Goal: Task Accomplishment & Management: Complete application form

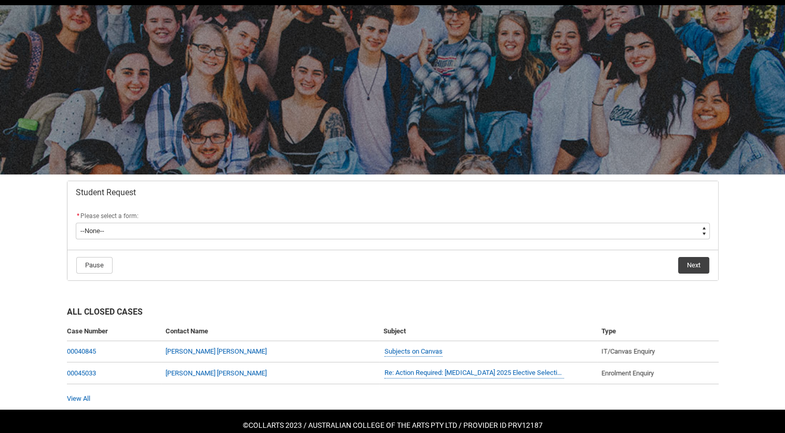
scroll to position [34, 0]
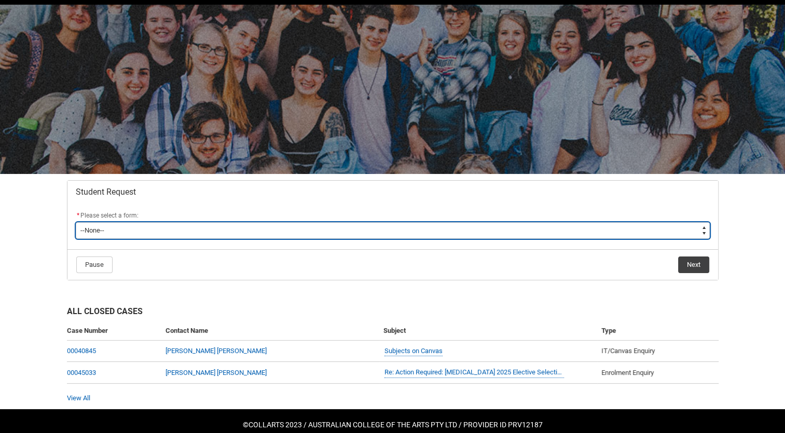
click at [313, 227] on select "--None-- Academic Transcript Application to Appeal Assignment Extension Change …" at bounding box center [393, 230] width 634 height 17
type lightning-select "Enrolment_Variation_Choice"
click at [76, 222] on select "--None-- Academic Transcript Application to Appeal Assignment Extension Change …" at bounding box center [393, 230] width 634 height 17
select select "Enrolment_Variation_Choice"
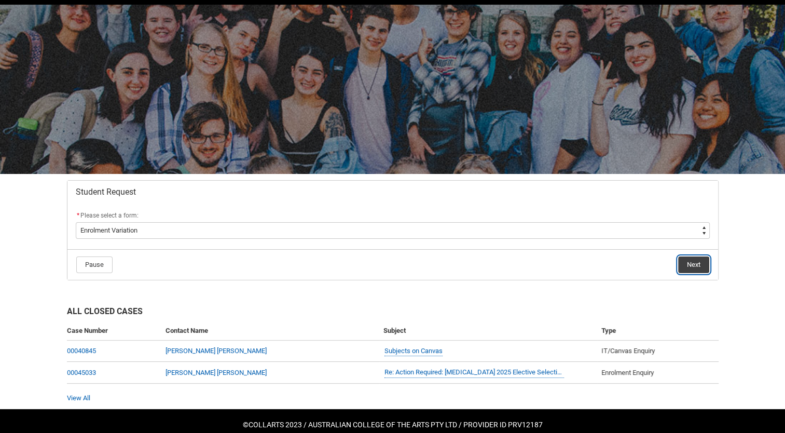
click at [697, 266] on button "Next" at bounding box center [693, 264] width 31 height 17
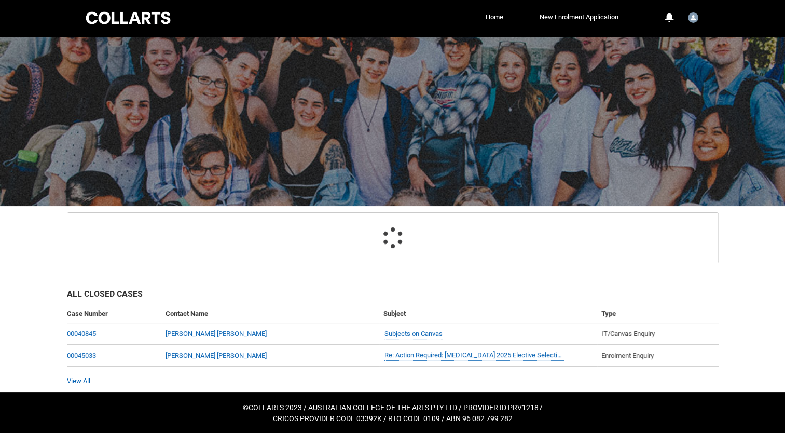
scroll to position [110, 0]
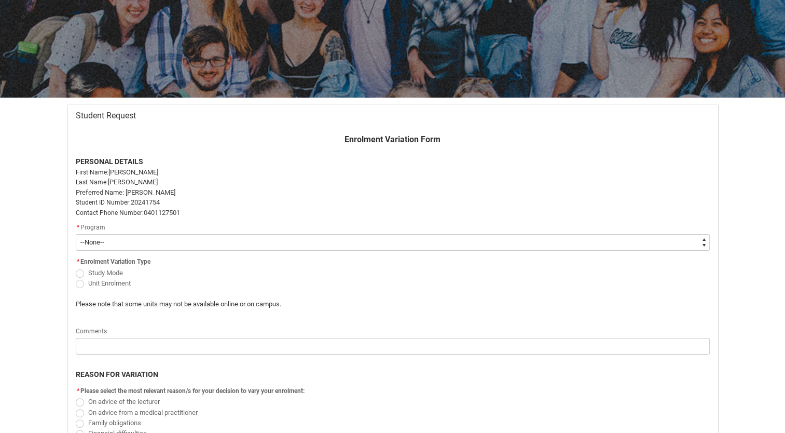
click at [128, 282] on span "Unit Enrolment" at bounding box center [109, 283] width 43 height 8
click at [76, 278] on input "Unit Enrolment" at bounding box center [75, 277] width 1 height 1
radio input "true"
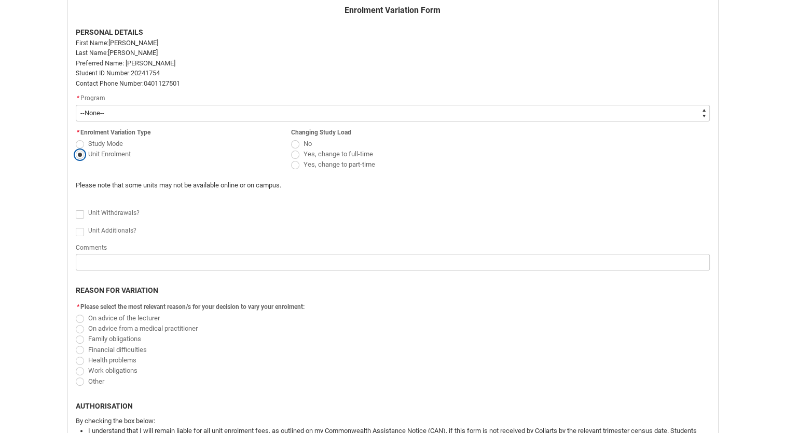
scroll to position [211, 0]
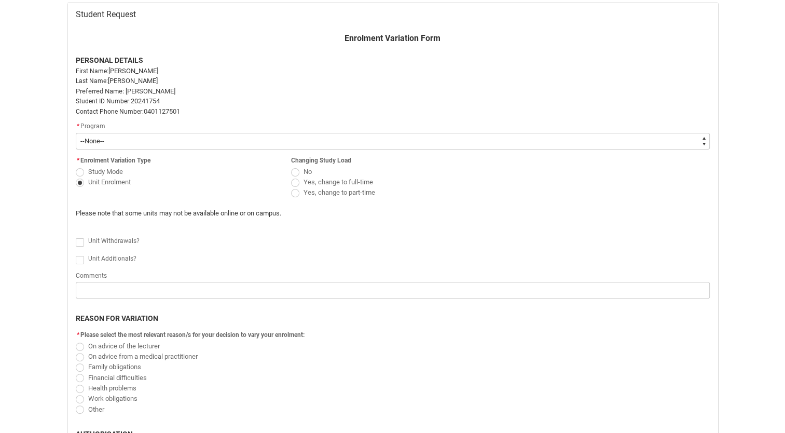
click at [78, 258] on span "Redu_Student_Request flow" at bounding box center [80, 260] width 8 height 8
click at [76, 254] on input "Redu_Student_Request flow" at bounding box center [75, 254] width 1 height 1
type lightning-input "true"
checkbox input "true"
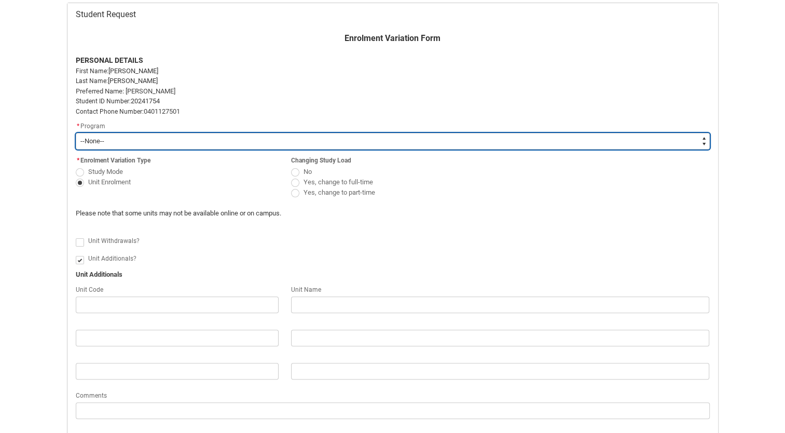
click at [189, 141] on select "--None-- Bachelor of Applied Business (Entertainment Management) V2" at bounding box center [393, 141] width 634 height 17
type lightning-select "recordPicklist_ProgramEnrollment.a0jOZ000003Eb7eYAC"
click at [76, 133] on select "--None-- Bachelor of Applied Business (Entertainment Management) V2" at bounding box center [393, 141] width 634 height 17
select select "recordPicklist_ProgramEnrollment.a0jOZ000003Eb7eYAC"
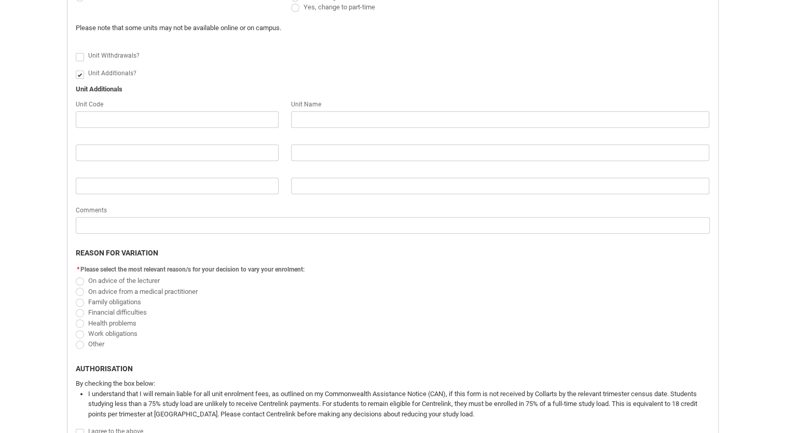
scroll to position [403, 0]
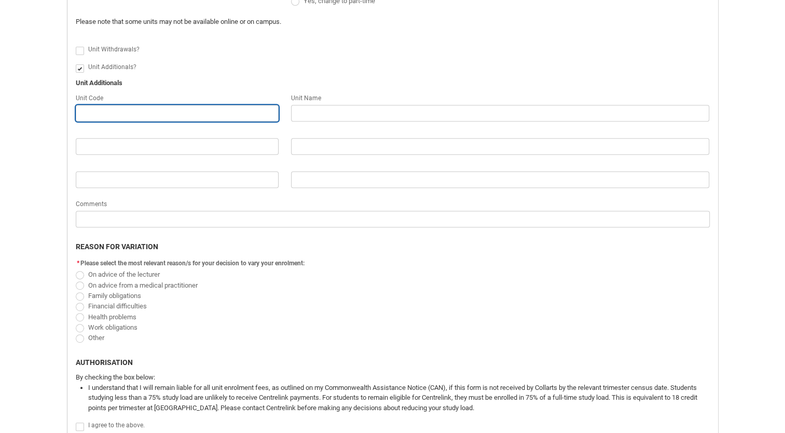
click at [174, 114] on input "Redu_Student_Request flow" at bounding box center [177, 113] width 203 height 17
paste input "FBRSIMS"
type lightning-primitive-input-simple "FBRSIMS"
type input "FBRSIMS"
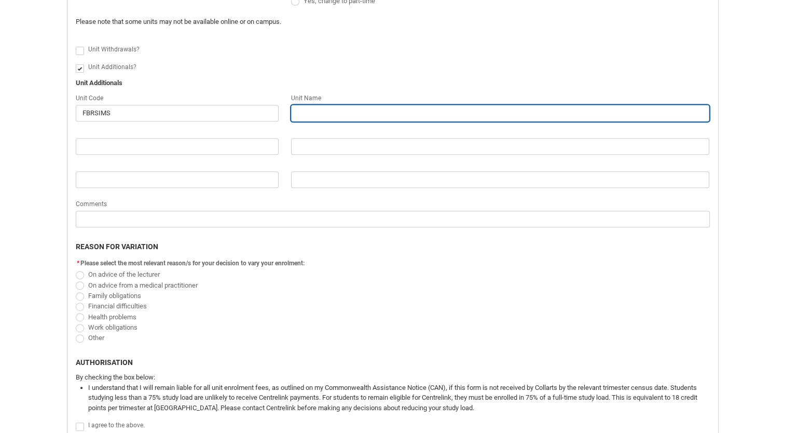
click at [490, 109] on input "Redu_Student_Request flow" at bounding box center [500, 113] width 419 height 17
paste input "Fashion Styling and Image Making"
type lightning-primitive-input-simple "Fashion Styling and Image Making"
type input "Fashion Styling and Image Making"
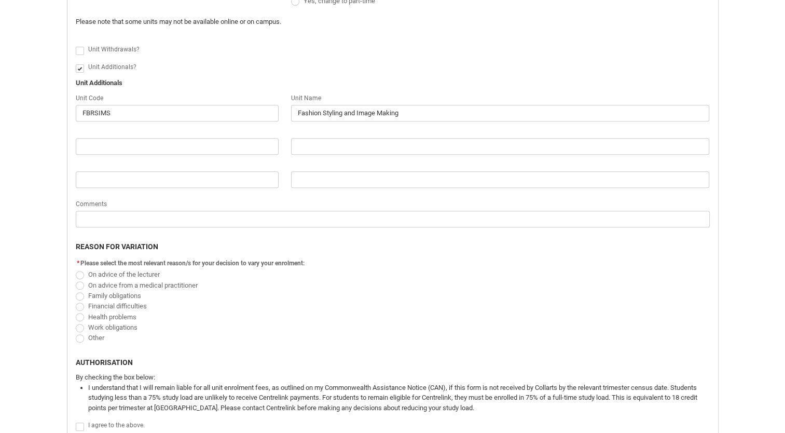
click at [151, 272] on span "On advice of the lecturer" at bounding box center [124, 274] width 72 height 8
click at [76, 269] on input "On advice of the lecturer" at bounding box center [75, 268] width 1 height 1
radio input "true"
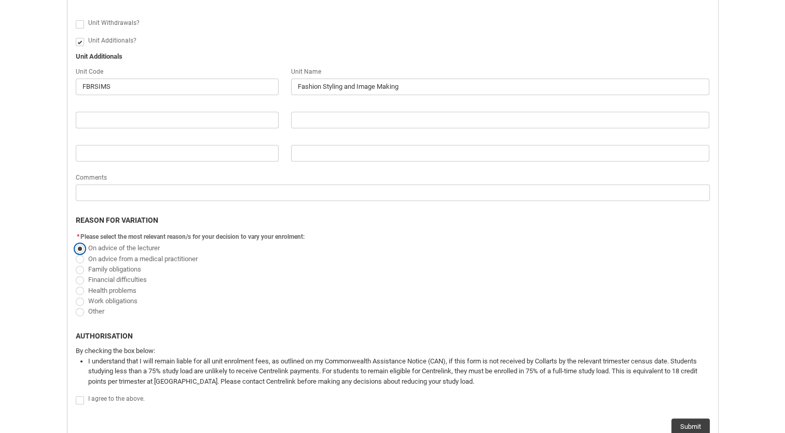
scroll to position [432, 0]
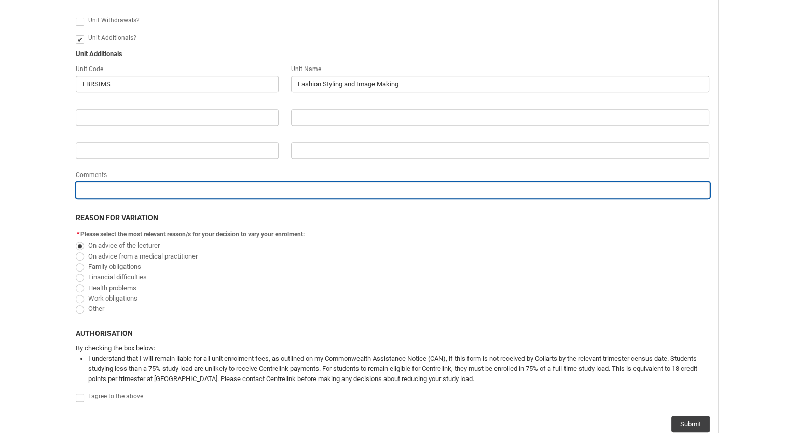
click at [143, 193] on input "Redu_Student_Request flow" at bounding box center [393, 190] width 634 height 17
type lightning-primitive-input-simple "H"
type input "H"
type lightning-primitive-input-simple "Ha"
type input "Ha"
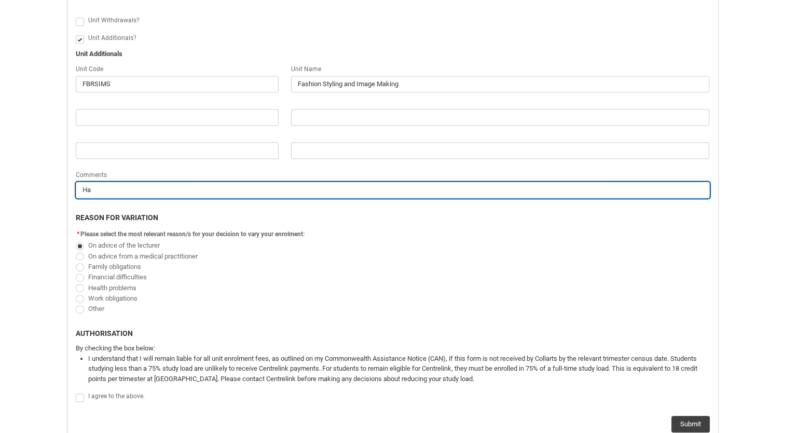
type lightning-primitive-input-simple "Hav"
type input "Hav"
type lightning-primitive-input-simple "Have"
type input "Have"
type lightning-primitive-input-simple "Have"
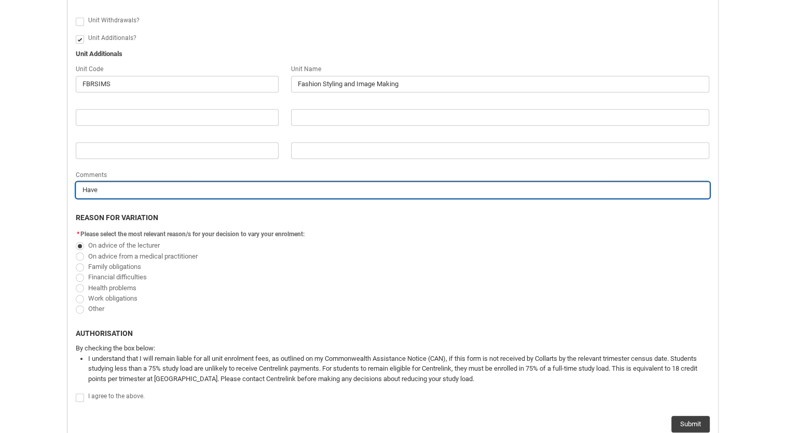
type input "Have"
type lightning-primitive-input-simple "Have h"
type input "Have h"
type lightning-primitive-input-simple "Have ha"
type input "Have ha"
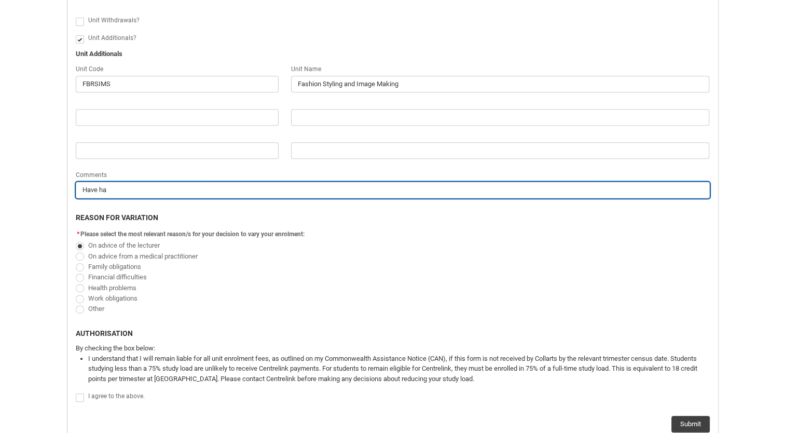
type lightning-primitive-input-simple "Have had"
type input "Have had"
type lightning-primitive-input-simple "Have had"
type input "Have had"
type lightning-primitive-input-simple "Have had a"
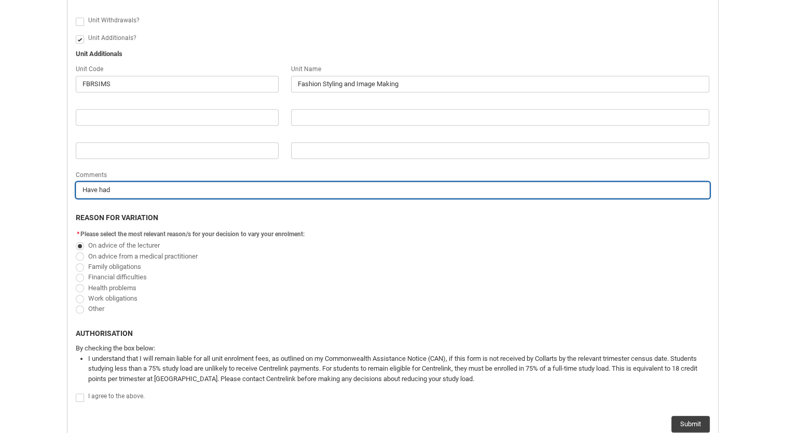
type input "Have had a"
type lightning-primitive-input-simple "Have had a"
type input "Have had a"
type lightning-primitive-input-simple "Have had a m"
type input "Have had a m"
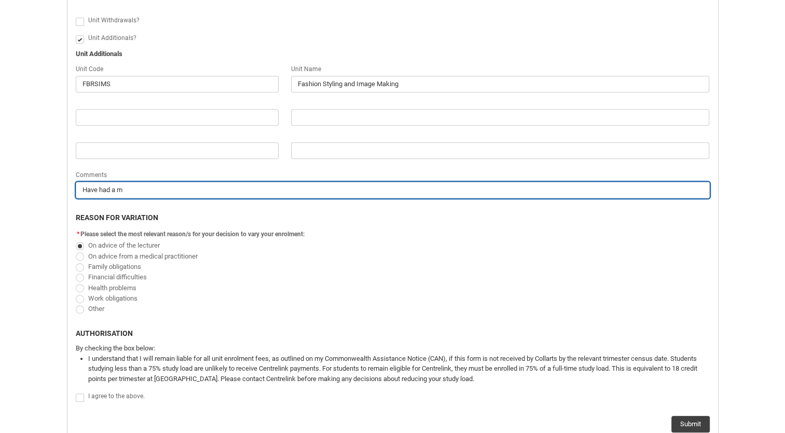
type lightning-primitive-input-simple "Have had a me"
type input "Have had a me"
type lightning-primitive-input-simple "Have had a mee"
type input "Have had a mee"
type lightning-primitive-input-simple "Have had a meet"
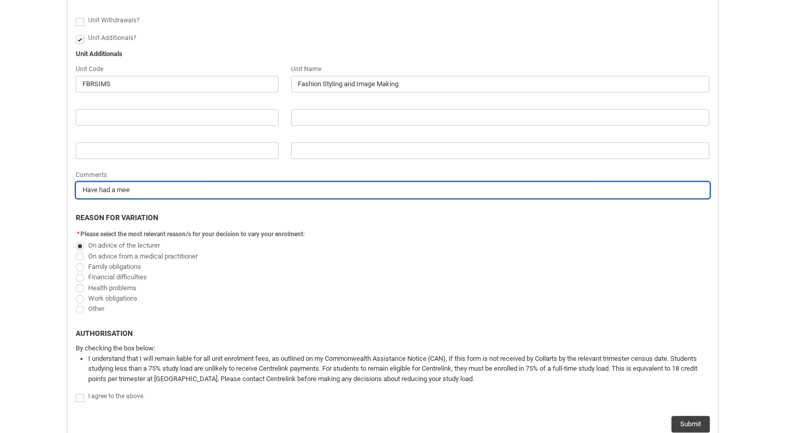
type input "Have had a meet"
type lightning-primitive-input-simple "Have had a meeti"
type input "Have had a meeti"
type lightning-primitive-input-simple "Have had a meetin"
type input "Have had a meetin"
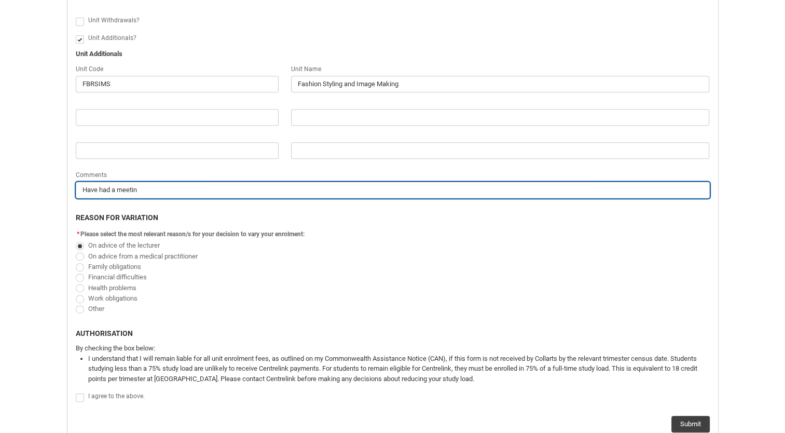
type lightning-primitive-input-simple "Have had a meeting"
type input "Have had a meeting"
type lightning-primitive-input-simple "Have had a meeting"
type input "Have had a meeting"
type lightning-primitive-input-simple "Have had a meeting w"
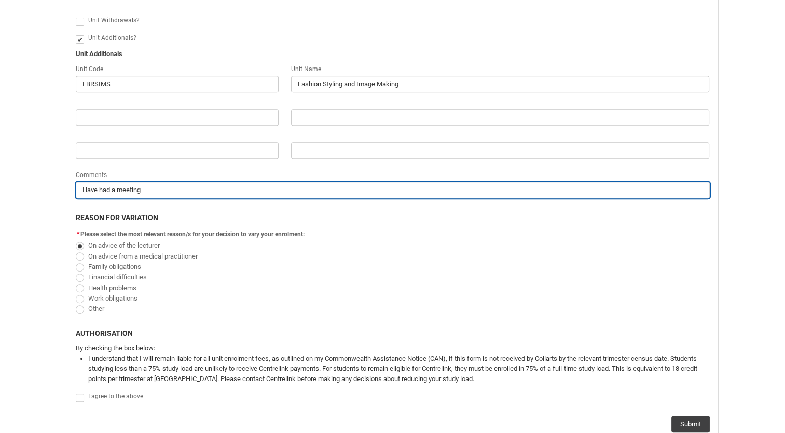
type input "Have had a meeting w"
type lightning-primitive-input-simple "Have had a meeting wi"
type input "Have had a meeting wi"
type lightning-primitive-input-simple "Have had a meeting wit"
type input "Have had a meeting wit"
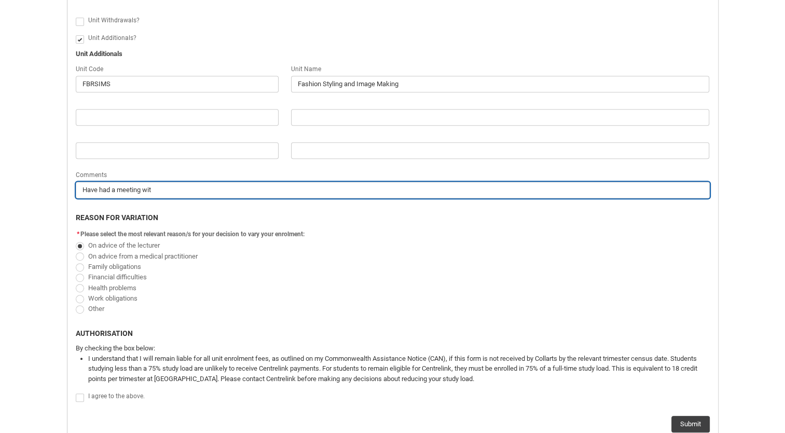
type lightning-primitive-input-simple "Have had a meeting with"
type input "Have had a meeting with"
type lightning-primitive-input-simple "Have had a meeting with"
type input "Have had a meeting with"
type lightning-primitive-input-simple "Have had a meeting with P"
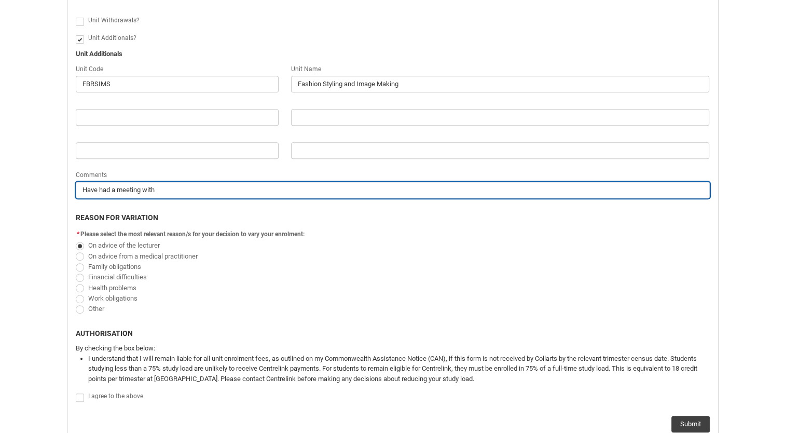
type input "Have had a meeting with P"
type lightning-primitive-input-simple "Have had a meeting with [PERSON_NAME]"
type input "Have had a meeting with [PERSON_NAME]"
type lightning-primitive-input-simple "Have had a meeting with [PERSON_NAME]"
type input "Have had a meeting with [PERSON_NAME]"
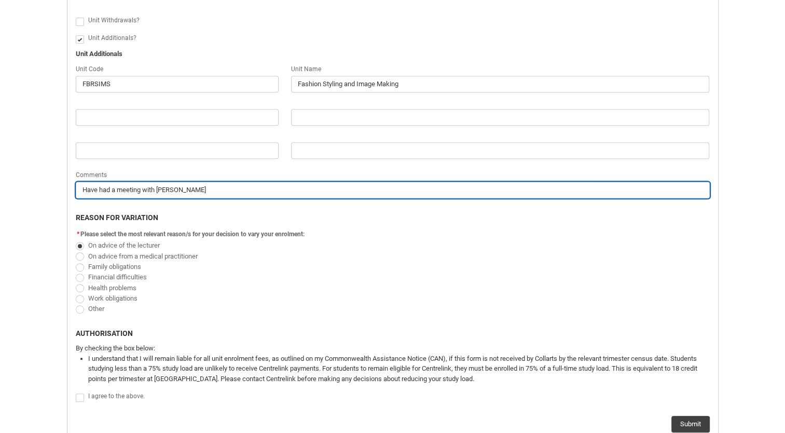
type lightning-primitive-input-simple "Have had a meeting with [PERSON_NAME]"
type input "Have had a meeting with [PERSON_NAME]"
type lightning-primitive-input-simple "Have had a meeting with [PERSON_NAME]"
type input "Have had a meeting with [PERSON_NAME]"
type lightning-primitive-input-simple "Have had a meeting with [PERSON_NAME]"
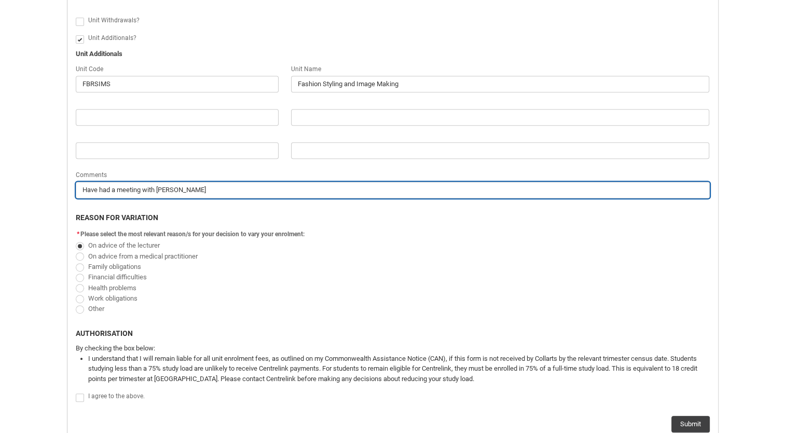
type input "Have had a meeting with [PERSON_NAME]"
type lightning-primitive-input-simple "Have had a meeting with [PERSON_NAME]"
type input "Have had a meeting with [PERSON_NAME]"
type lightning-primitive-input-simple "Have had a meeting with [PERSON_NAME]"
type input "Have had a meeting with [PERSON_NAME]"
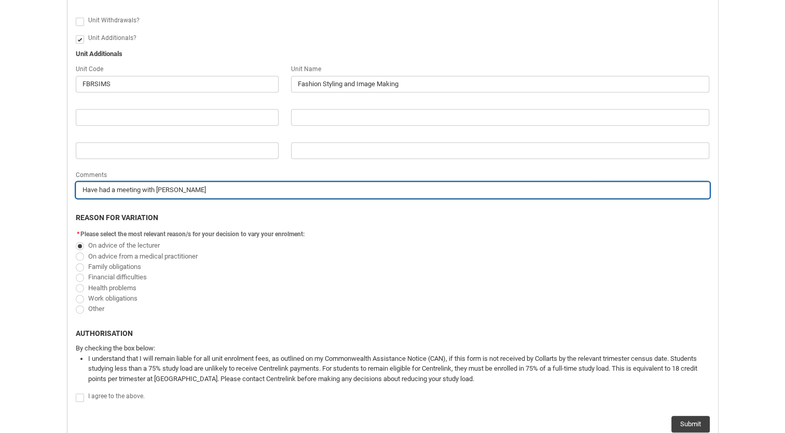
type lightning-primitive-input-simple "Have had a meeting with [PERSON_NAME] Web"
type input "Have had a meeting with [PERSON_NAME] Web"
type lightning-primitive-input-simple "Have had a meeting with [PERSON_NAME]"
type input "Have had a meeting with [PERSON_NAME]"
type lightning-primitive-input-simple "Have had a meeting with [PERSON_NAME]"
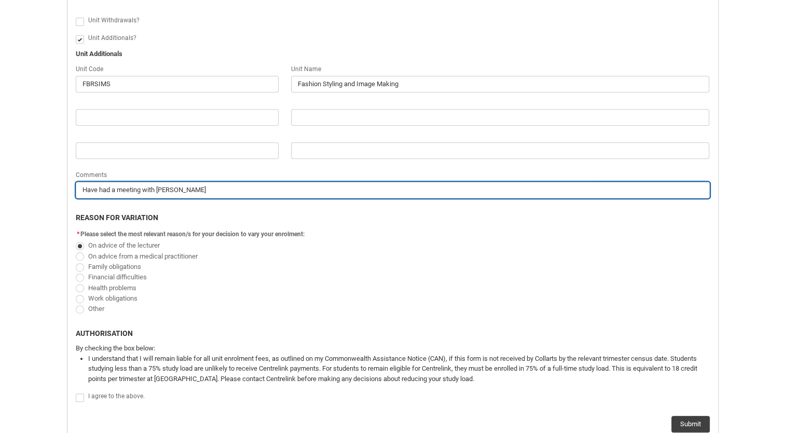
type input "Have had a meeting with [PERSON_NAME]"
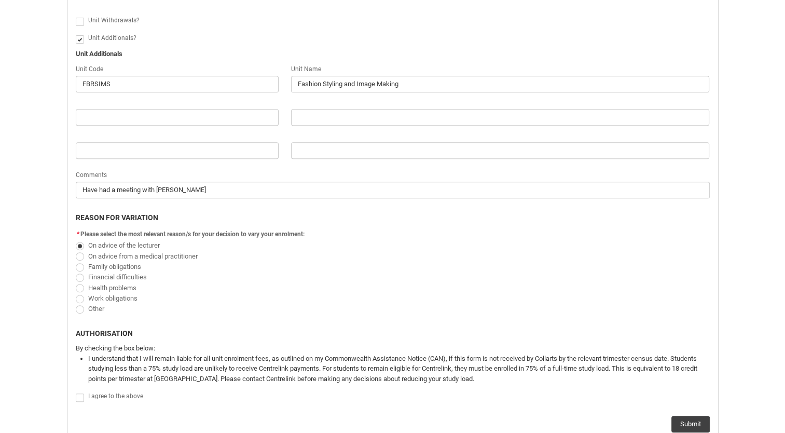
click at [79, 394] on span "Redu_Student_Request flow" at bounding box center [80, 397] width 8 height 8
click at [76, 392] on input "Redu_Student_Request flow" at bounding box center [75, 391] width 1 height 1
type lightning-input "true"
checkbox input "true"
click at [689, 425] on button "Submit" at bounding box center [690, 424] width 38 height 17
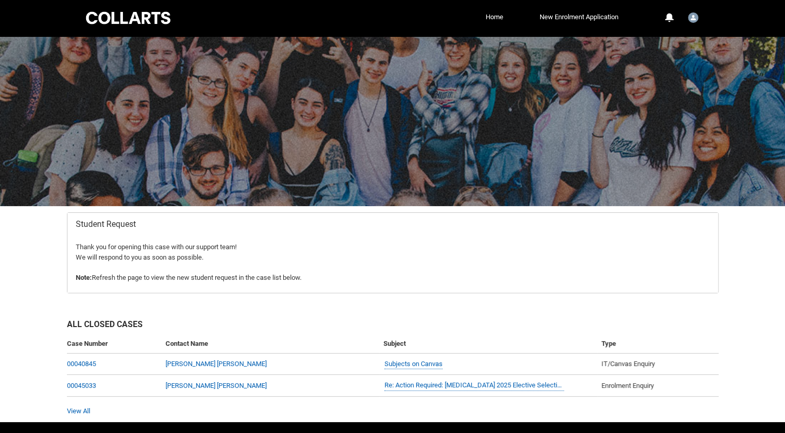
scroll to position [31, 0]
